Goal: Navigation & Orientation: Find specific page/section

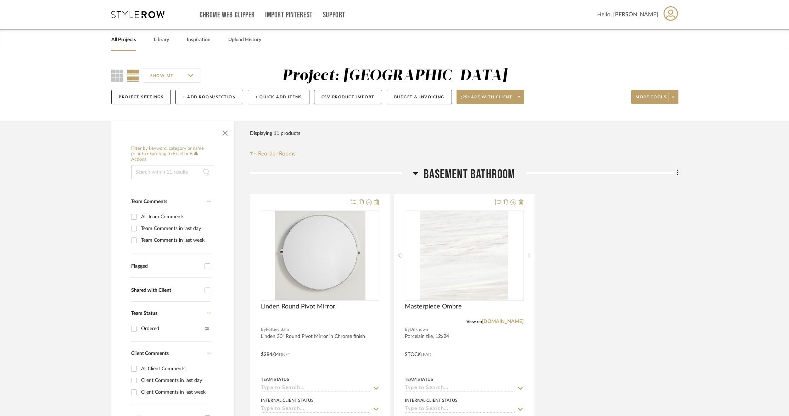
click at [122, 39] on link "All Projects" at bounding box center [123, 40] width 25 height 10
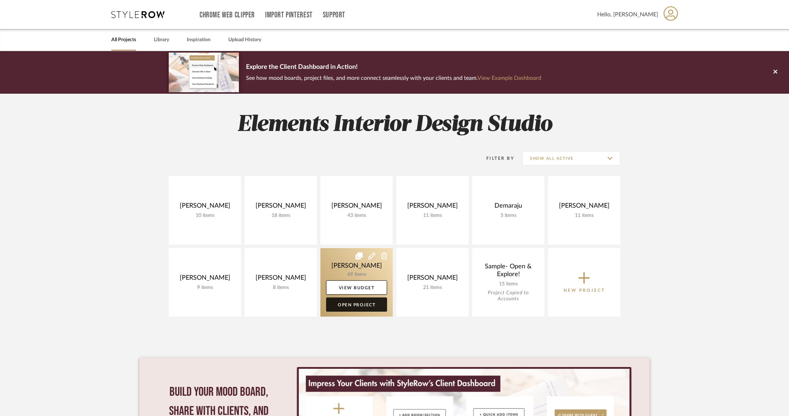
click at [360, 309] on link "Open Project" at bounding box center [356, 304] width 61 height 14
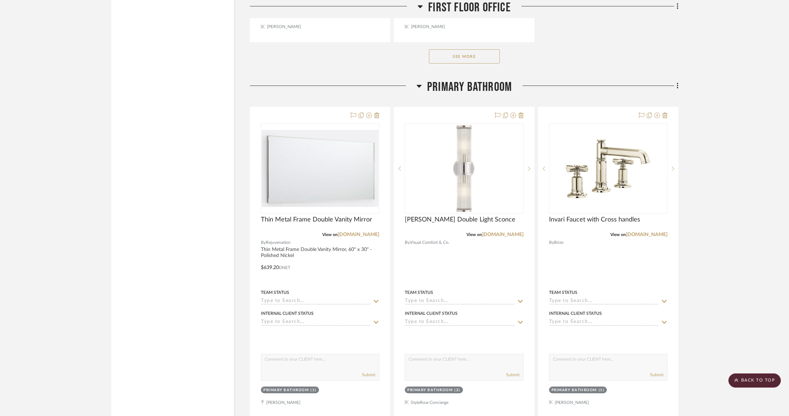
scroll to position [4435, 0]
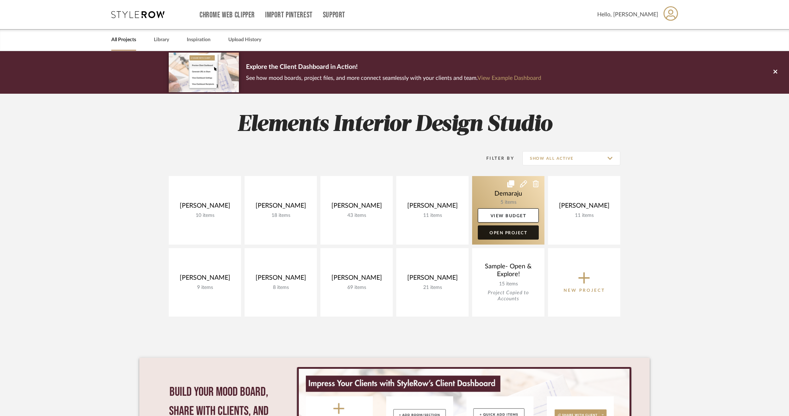
click at [420, 231] on link "Open Project" at bounding box center [508, 232] width 61 height 14
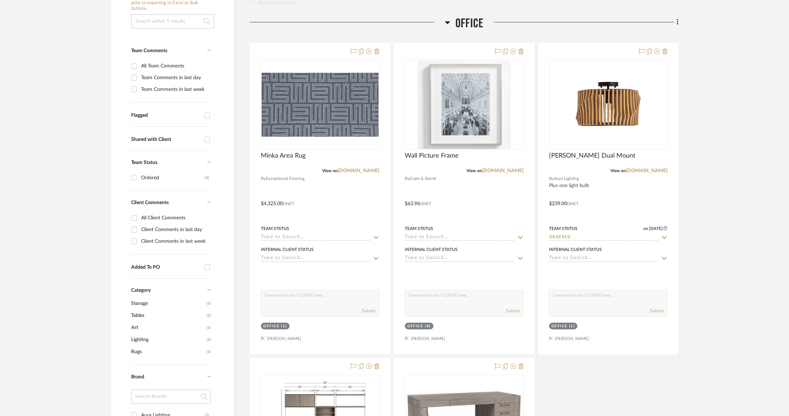
scroll to position [153, 0]
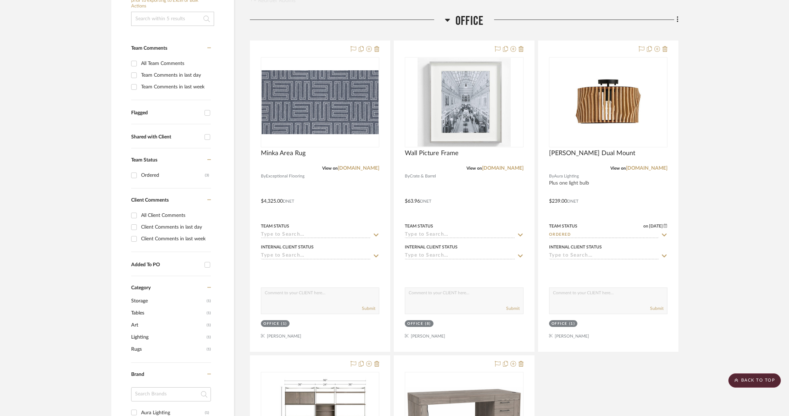
click at [420, 10] on div "Filter Products Displaying 5 products Reorder Rooms LOADING Office Minka Area R…" at bounding box center [464, 333] width 429 height 730
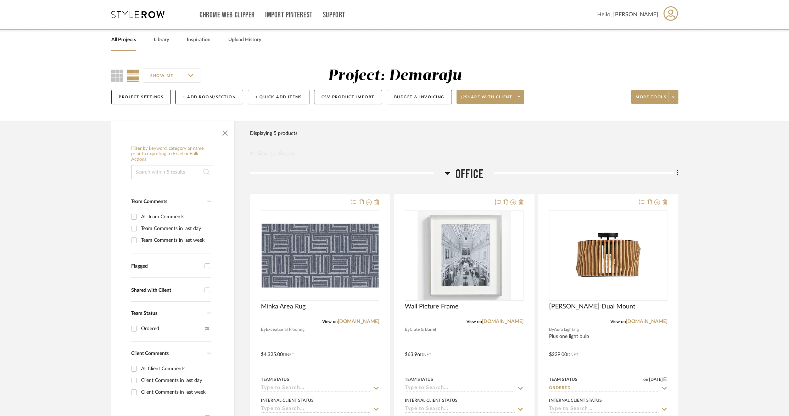
click at [127, 43] on link "All Projects" at bounding box center [123, 40] width 25 height 10
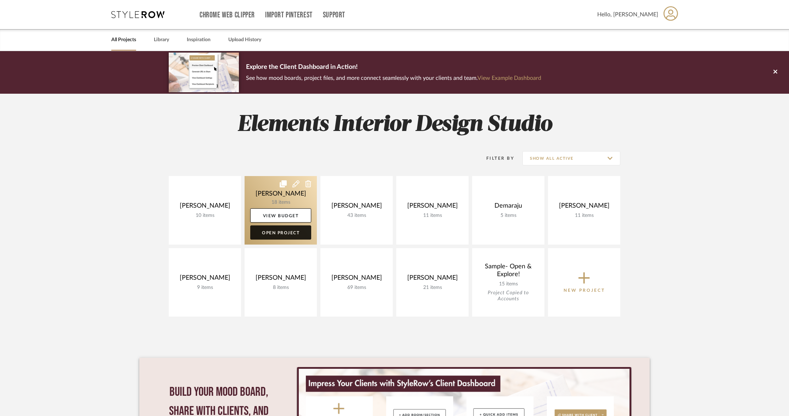
click at [291, 233] on link "Open Project" at bounding box center [280, 232] width 61 height 14
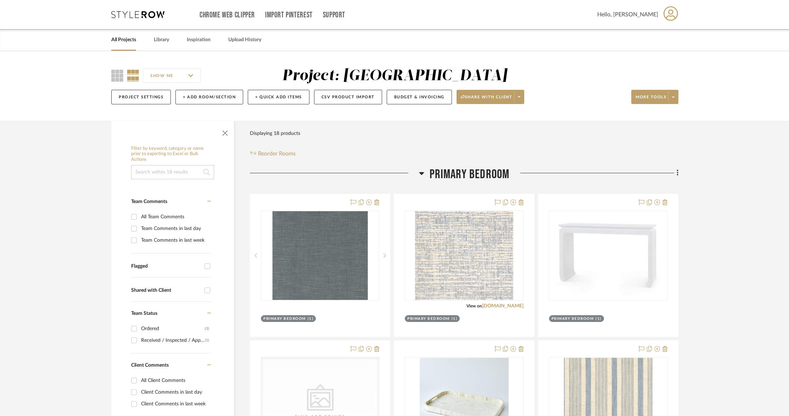
click at [232, 69] on div "SHOW ME" at bounding box center [175, 75] width 129 height 17
click at [232, 70] on div "SHOW ME" at bounding box center [175, 75] width 129 height 17
drag, startPoint x: 232, startPoint y: 70, endPoint x: 232, endPoint y: 94, distance: 23.4
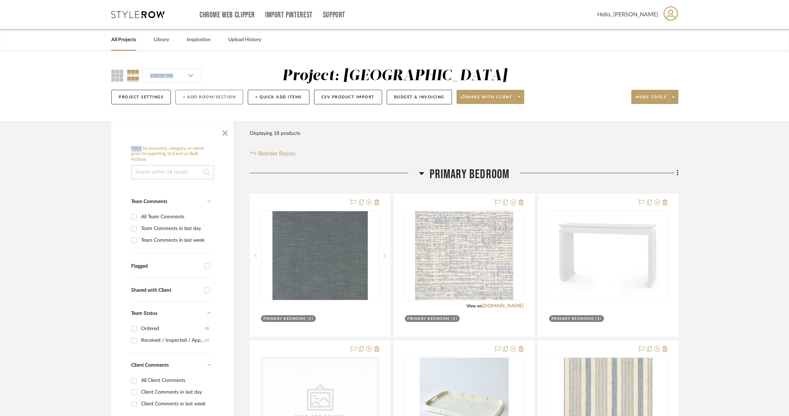
click at [232, 94] on div "SHOW ME Project: Barletta Project Settings + Add Room/Section + Quick Add Items…" at bounding box center [395, 88] width 588 height 42
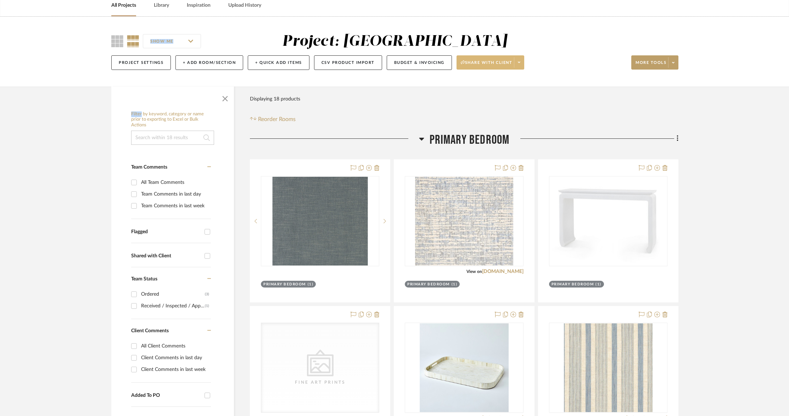
scroll to position [39, 0]
